Goal: Transaction & Acquisition: Purchase product/service

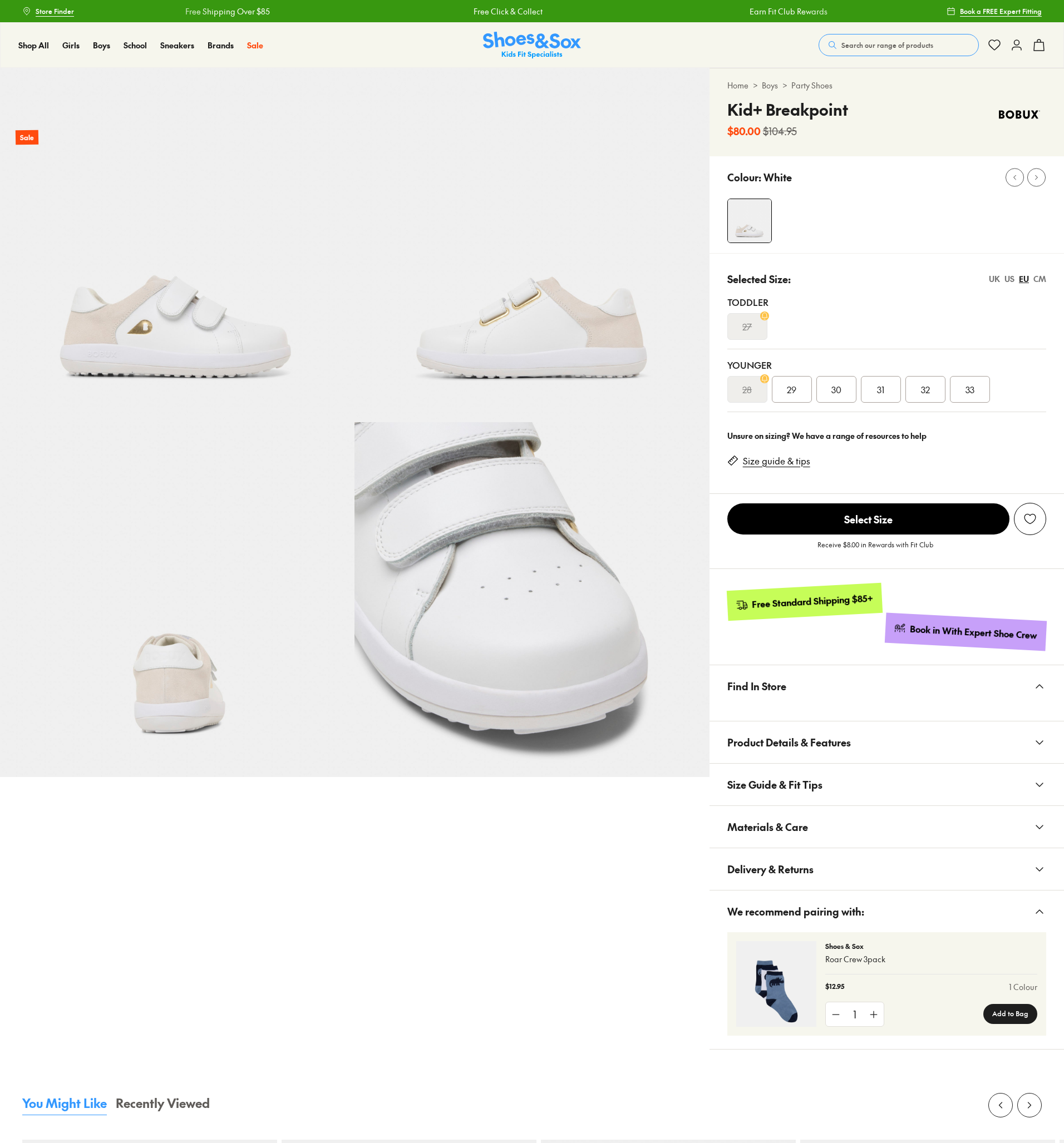
select select "*"
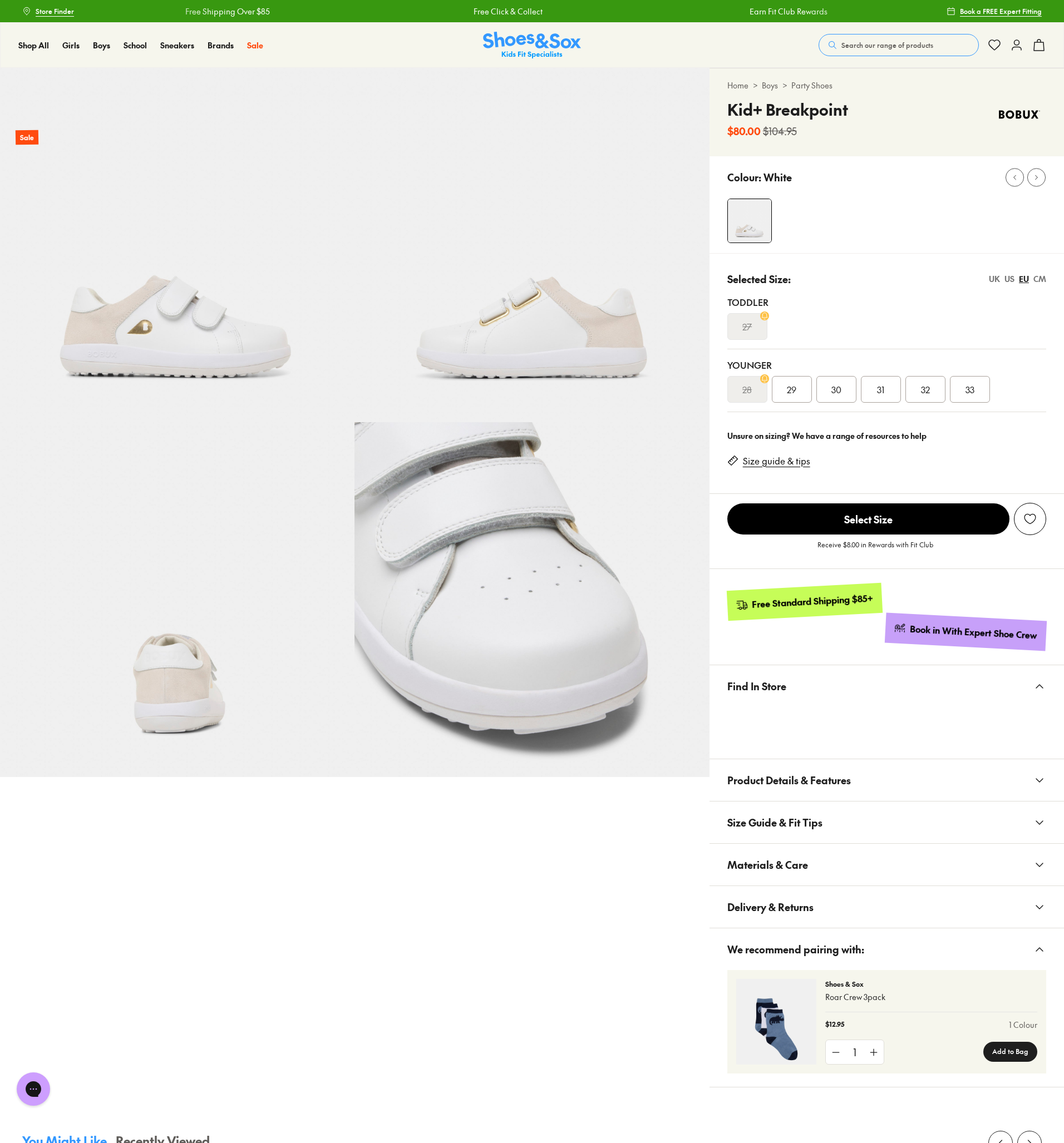
click at [992, 280] on div "UK" at bounding box center [994, 279] width 11 height 11
click at [770, 86] on link "Boys" at bounding box center [769, 85] width 16 height 11
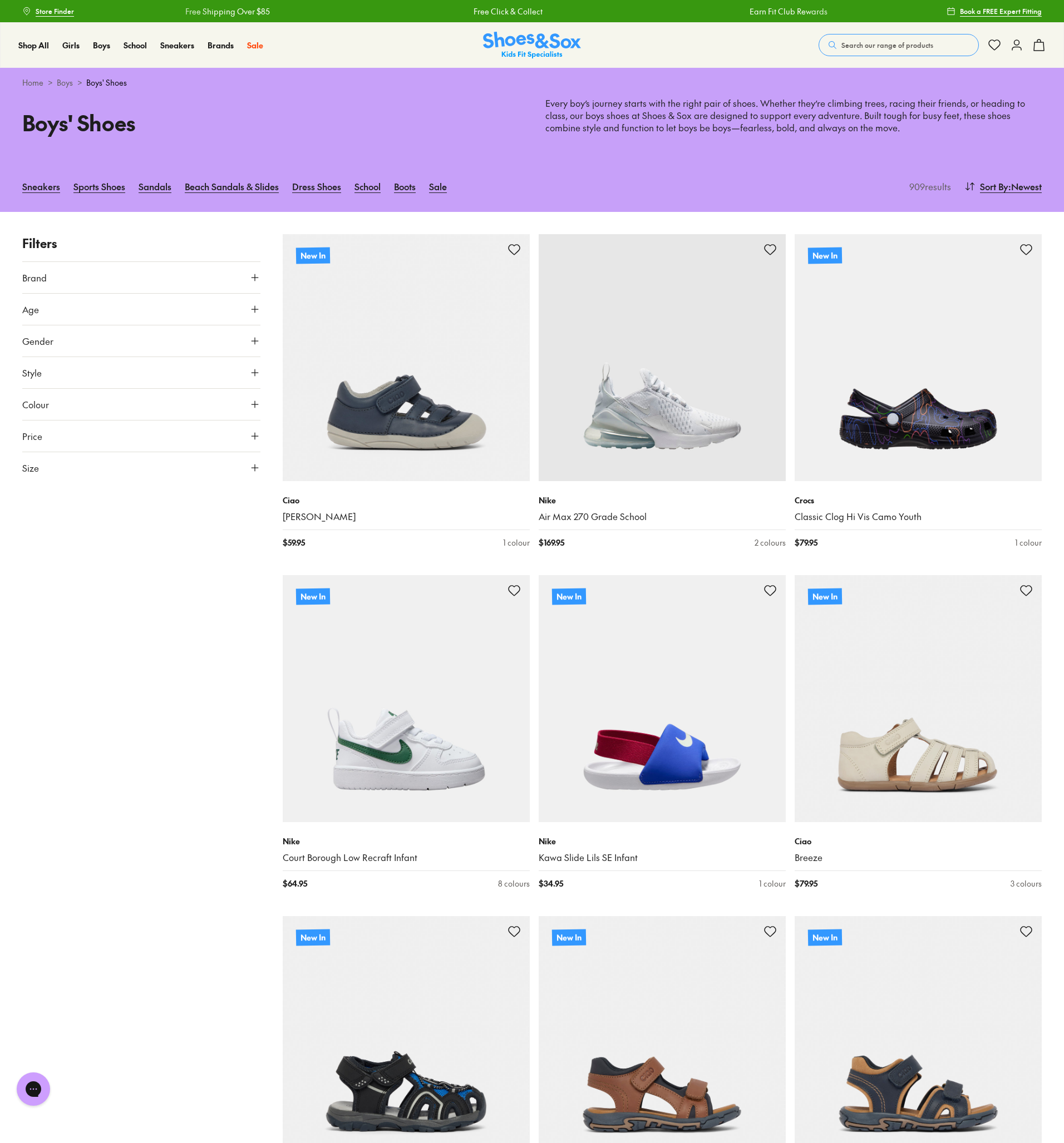
click at [128, 269] on button "Brand" at bounding box center [141, 277] width 238 height 31
click at [46, 415] on label "Bobux" at bounding box center [47, 411] width 23 height 11
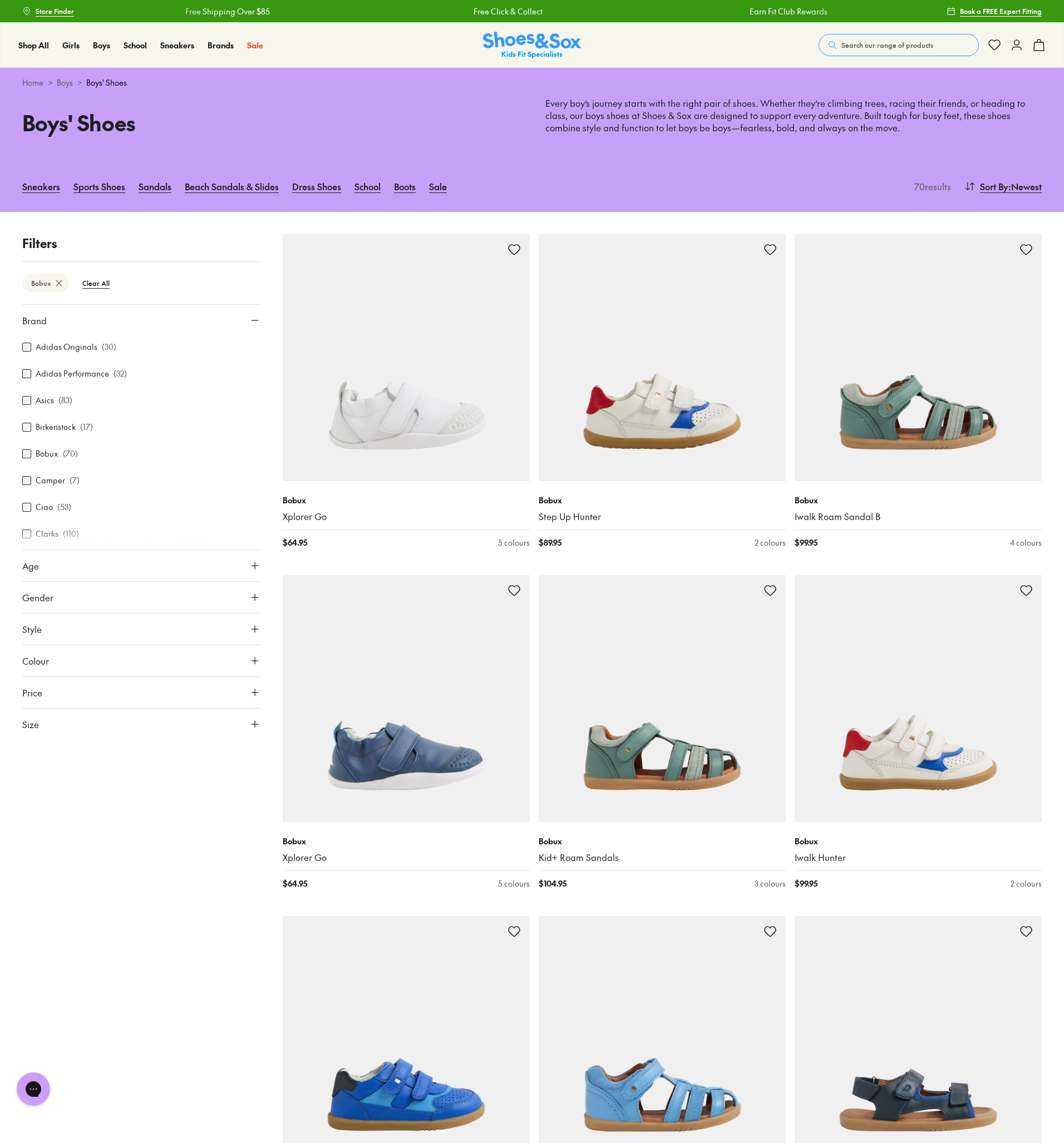
click at [208, 613] on button "Style" at bounding box center [141, 628] width 238 height 31
click at [207, 618] on button "Style" at bounding box center [141, 628] width 238 height 31
click at [231, 554] on button "Age" at bounding box center [141, 565] width 238 height 31
click at [180, 590] on label "Infant/Toddler" at bounding box center [180, 592] width 53 height 11
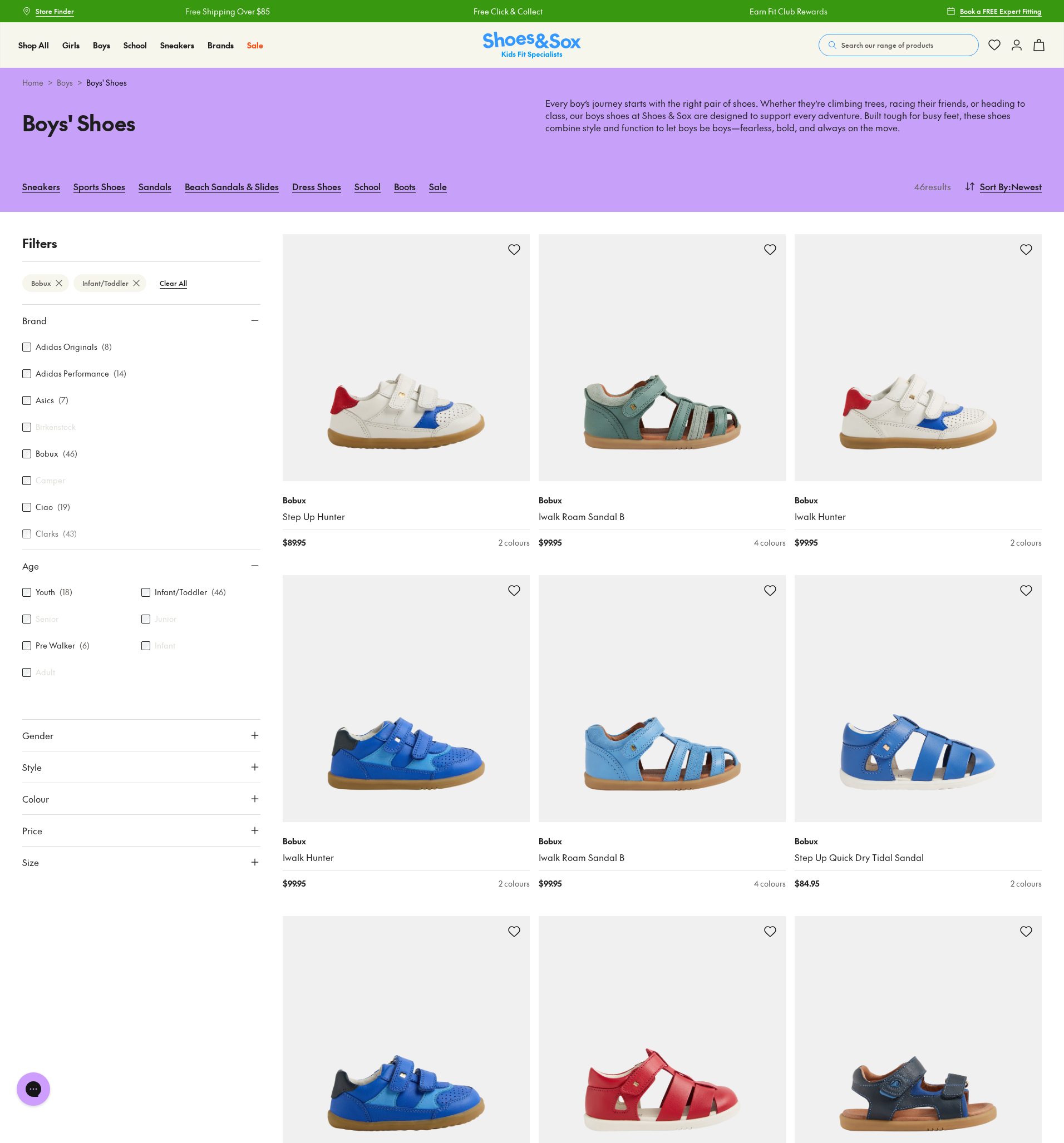
click at [101, 828] on button "Price" at bounding box center [141, 830] width 238 height 31
drag, startPoint x: 253, startPoint y: 872, endPoint x: 163, endPoint y: 885, distance: 90.9
click at [163, 885] on div "Min $ 5 Max $ 200" at bounding box center [141, 875] width 238 height 58
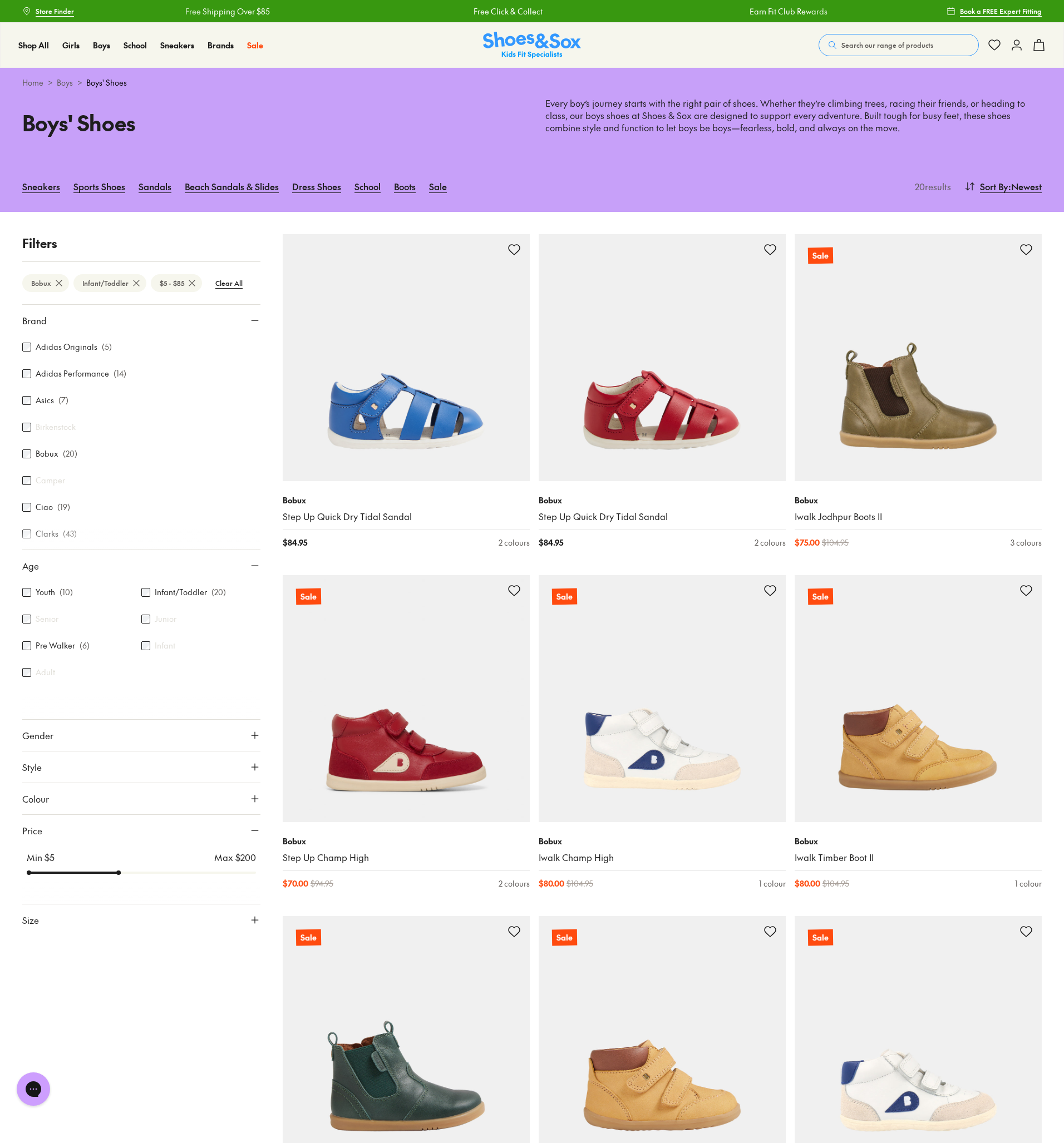
drag, startPoint x: 162, startPoint y: 870, endPoint x: 119, endPoint y: 875, distance: 43.3
type input "**"
click at [119, 875] on input "range" at bounding box center [141, 873] width 229 height 4
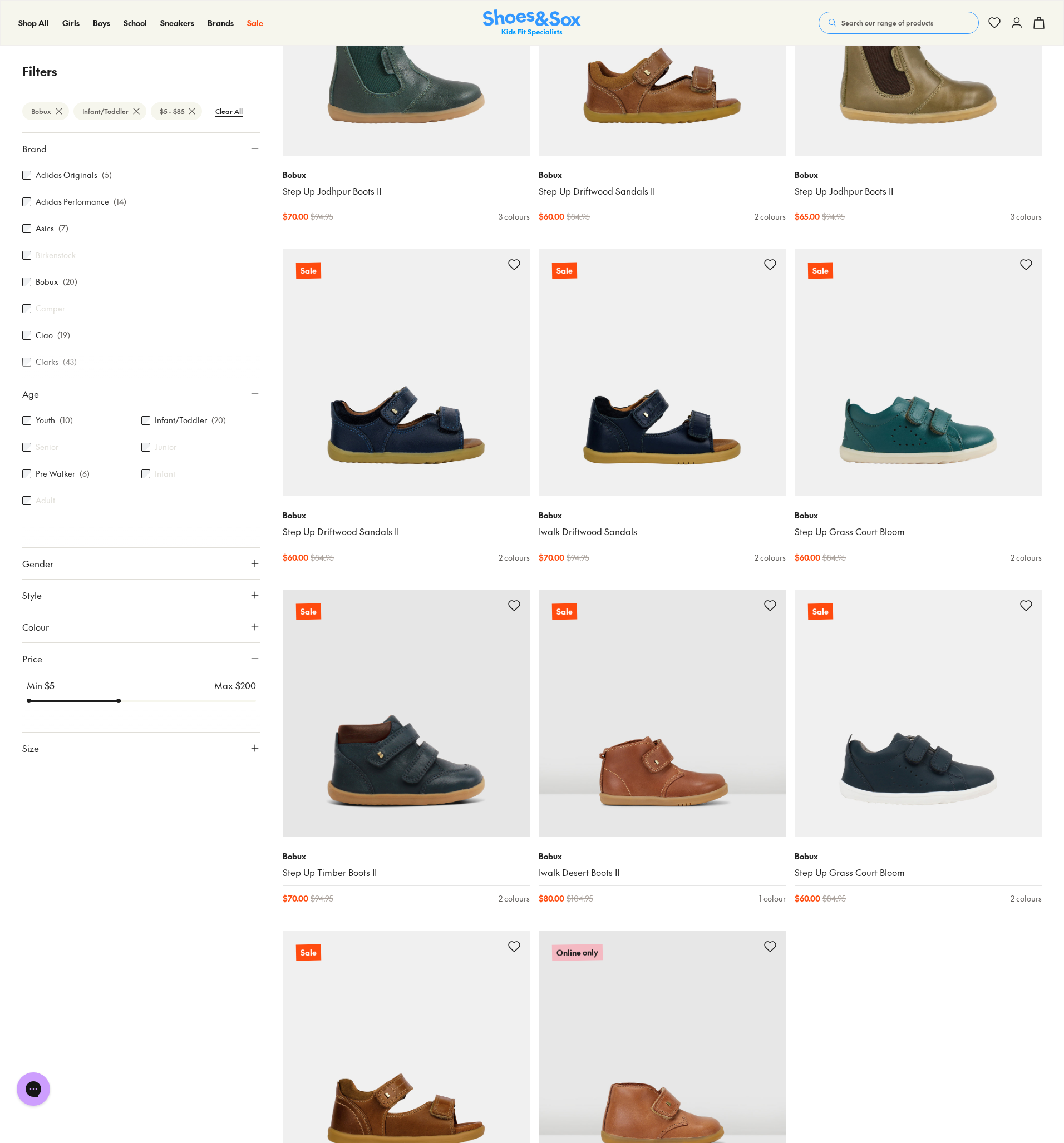
scroll to position [1349, 0]
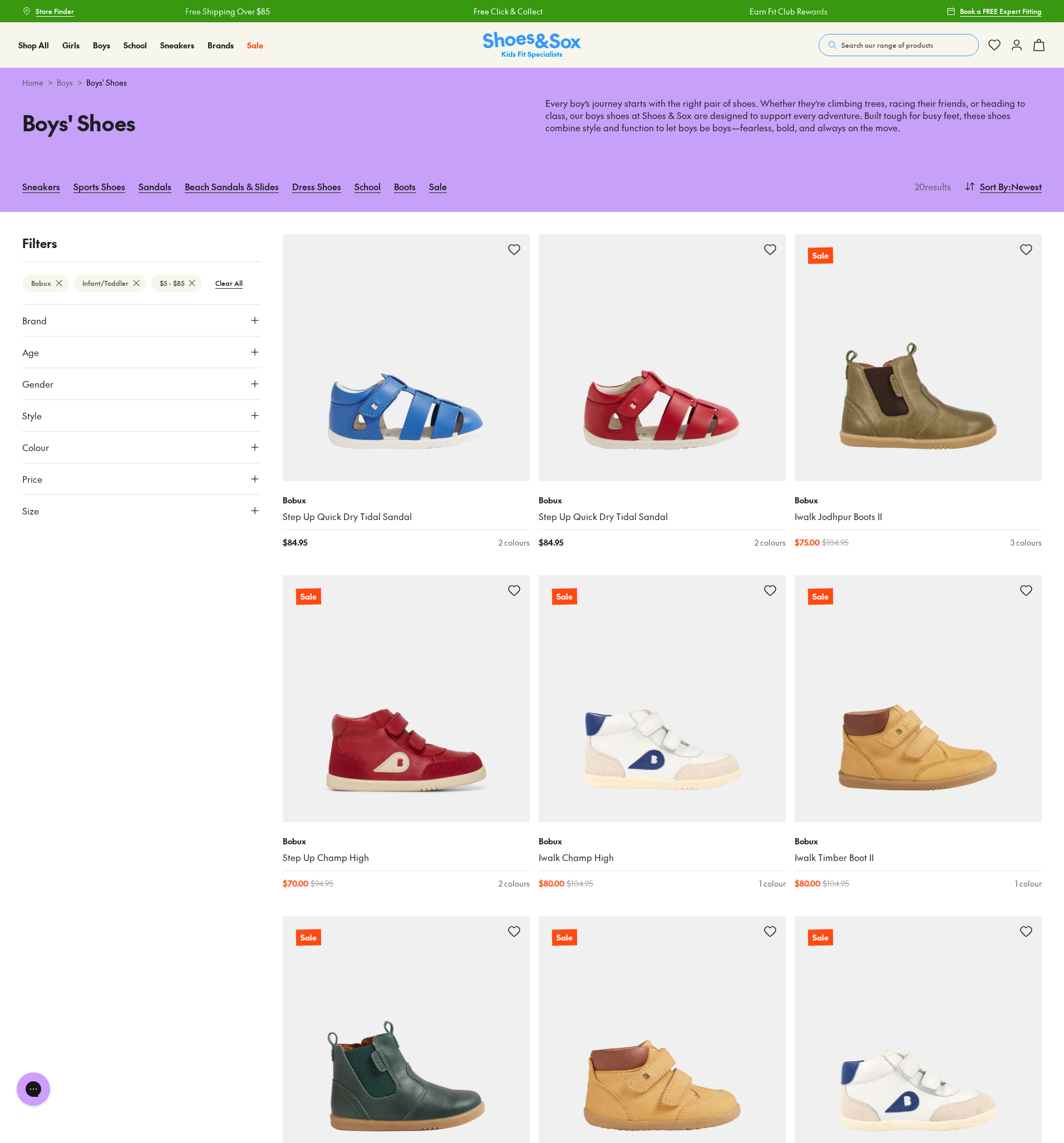
click at [1043, 48] on use at bounding box center [1039, 45] width 10 height 11
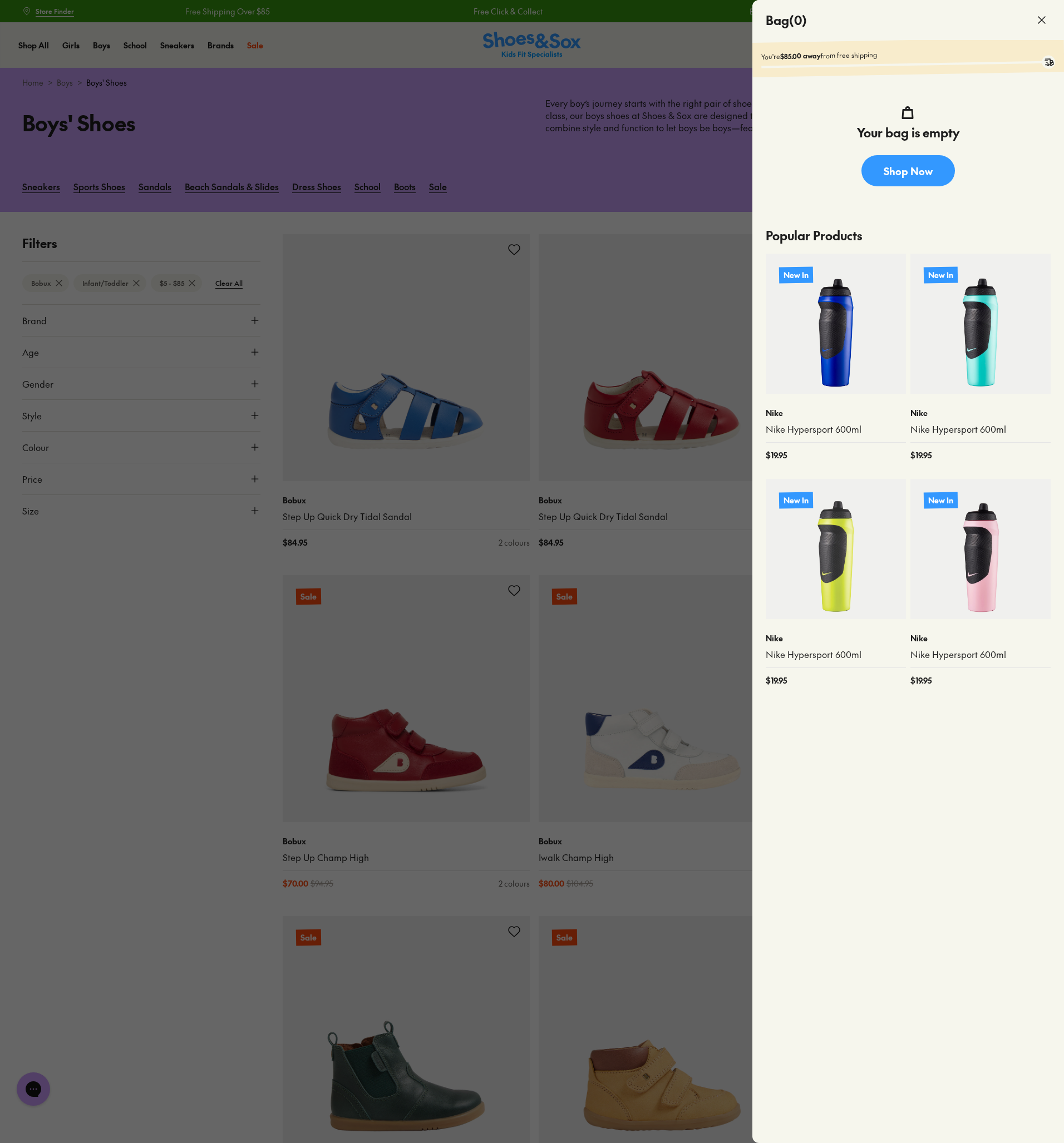
click at [1043, 17] on icon at bounding box center [1041, 20] width 13 height 13
